Goal: Task Accomplishment & Management: Use online tool/utility

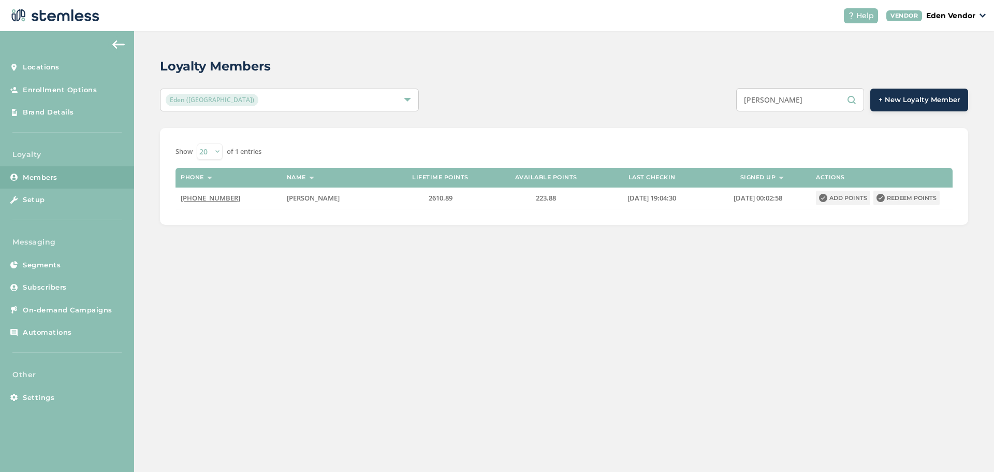
drag, startPoint x: 818, startPoint y: 105, endPoint x: 732, endPoint y: 107, distance: 86.0
click at [732, 107] on div "[PERSON_NAME] + New Loyalty Member" at bounding box center [732, 99] width 471 height 23
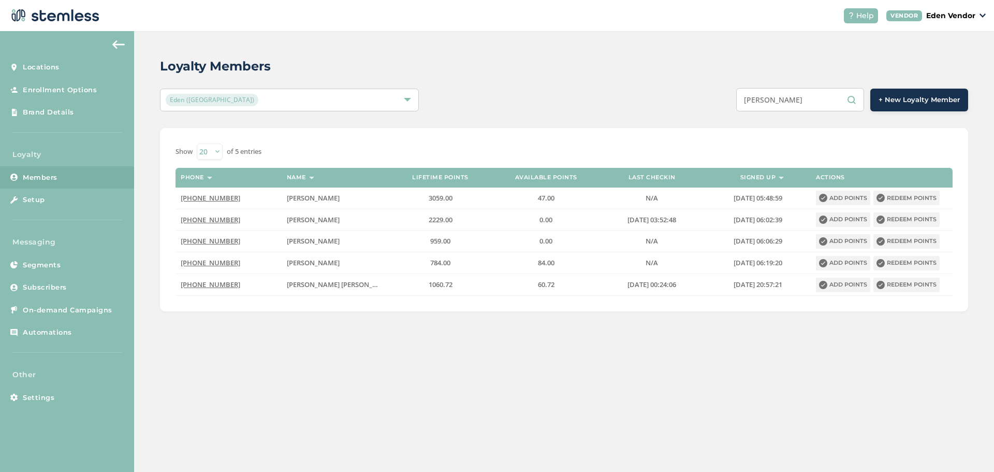
drag, startPoint x: 833, startPoint y: 100, endPoint x: 750, endPoint y: 107, distance: 83.6
click at [750, 107] on input "[PERSON_NAME]" at bounding box center [800, 99] width 128 height 23
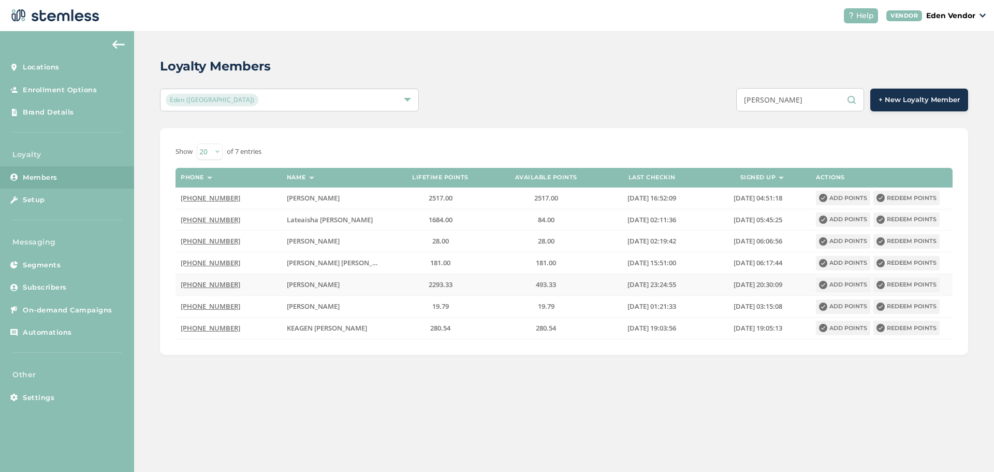
type input "[PERSON_NAME]"
click at [897, 286] on button "Redeem points" at bounding box center [906, 284] width 66 height 14
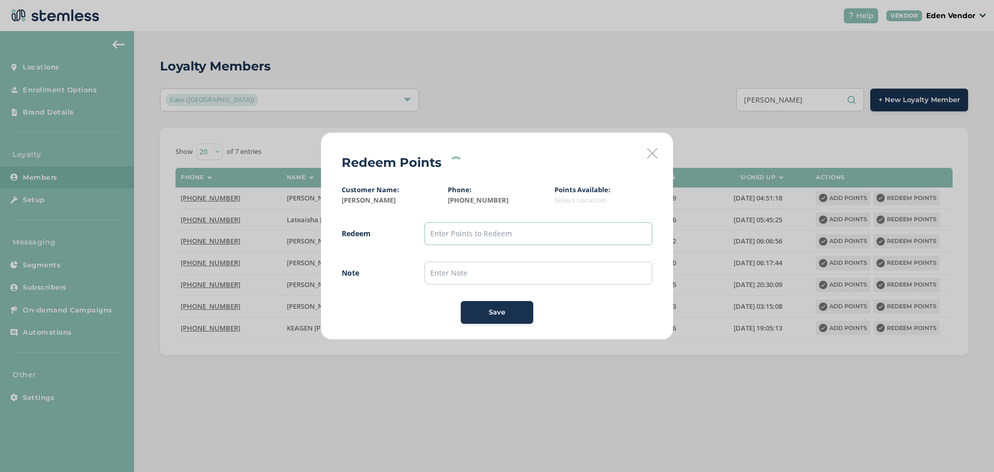
drag, startPoint x: 520, startPoint y: 237, endPoint x: 584, endPoint y: 315, distance: 100.8
click at [520, 237] on input "text" at bounding box center [539, 233] width 228 height 23
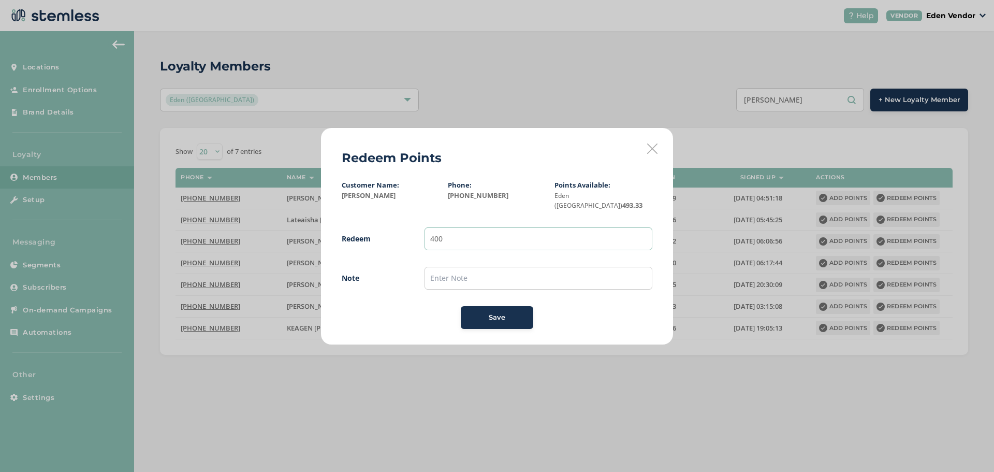
type input "400"
click at [463, 274] on input "text" at bounding box center [539, 278] width 228 height 23
type input "[DATE]"
click at [520, 312] on div "Save" at bounding box center [497, 317] width 56 height 10
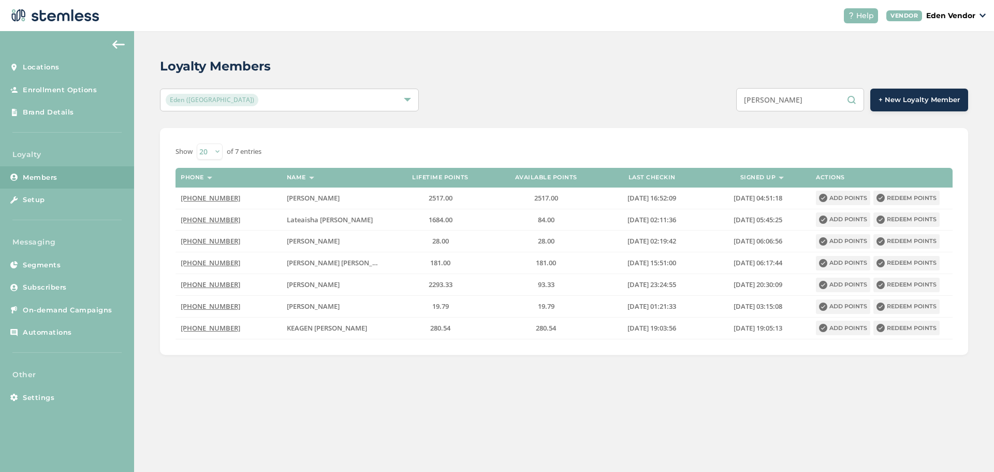
drag, startPoint x: 804, startPoint y: 102, endPoint x: 709, endPoint y: 111, distance: 95.2
click at [709, 111] on div "Loyalty Members Eden (Okmulgee) [PERSON_NAME] + New Loyalty Member Show 20 50 1…" at bounding box center [564, 205] width 860 height 349
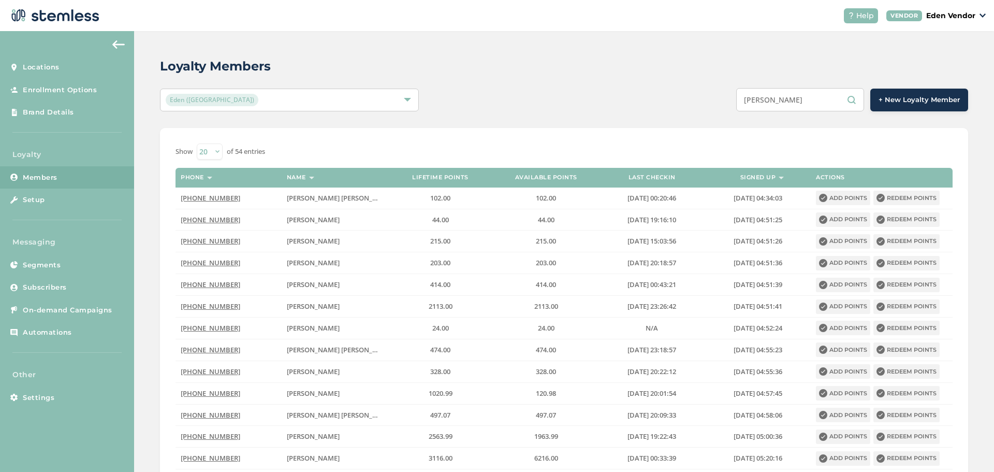
type input "[PERSON_NAME]"
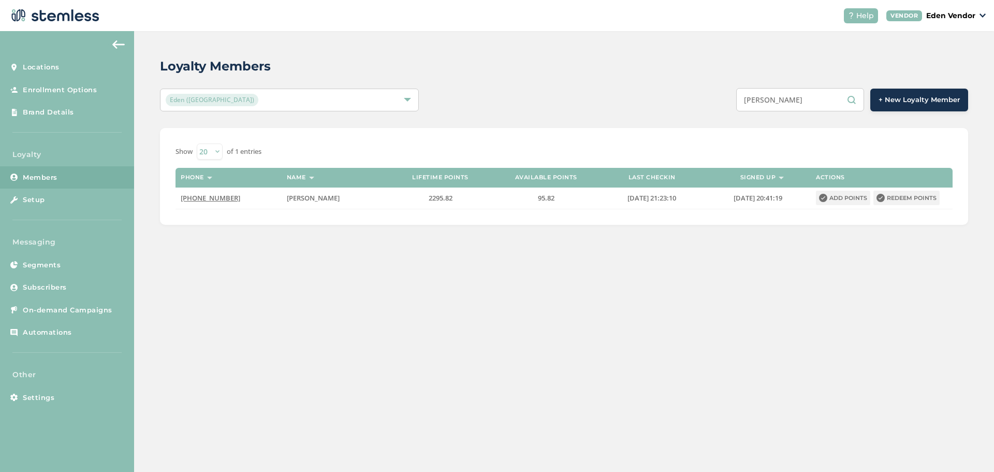
drag, startPoint x: 825, startPoint y: 96, endPoint x: 724, endPoint y: 96, distance: 101.0
click at [724, 96] on div "[PERSON_NAME] + New Loyalty Member" at bounding box center [732, 99] width 471 height 23
